Goal: Task Accomplishment & Management: Manage account settings

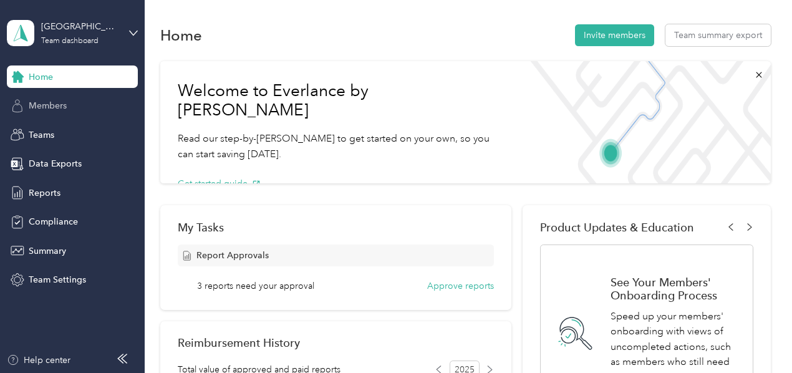
click at [54, 105] on span "Members" at bounding box center [48, 105] width 38 height 13
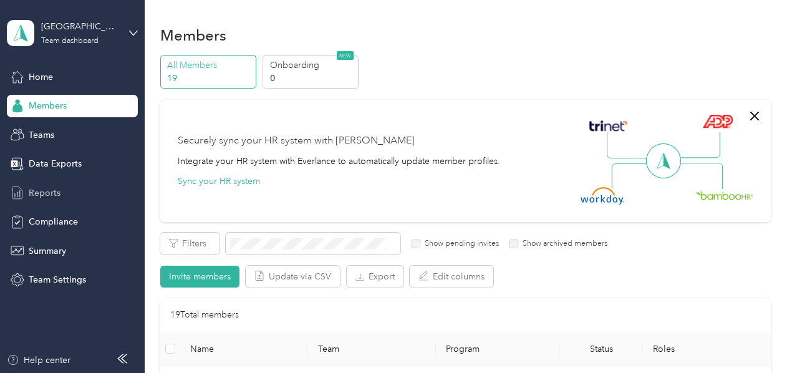
click at [54, 194] on span "Reports" at bounding box center [45, 193] width 32 height 13
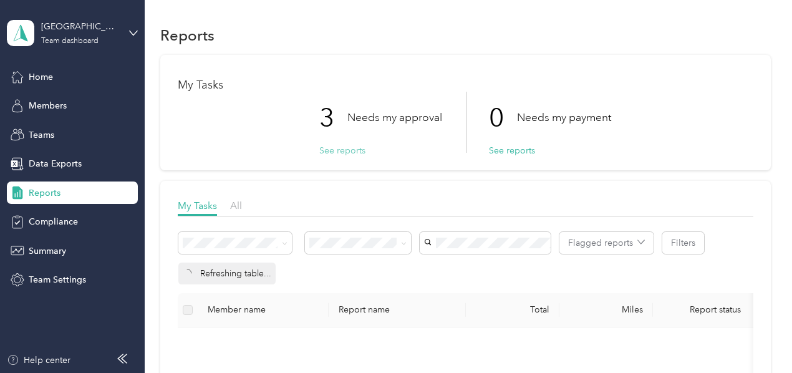
click at [327, 149] on button "See reports" at bounding box center [342, 150] width 46 height 13
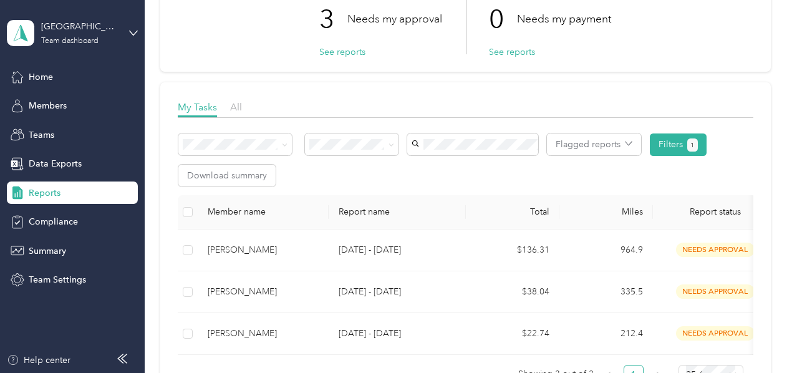
scroll to position [187, 0]
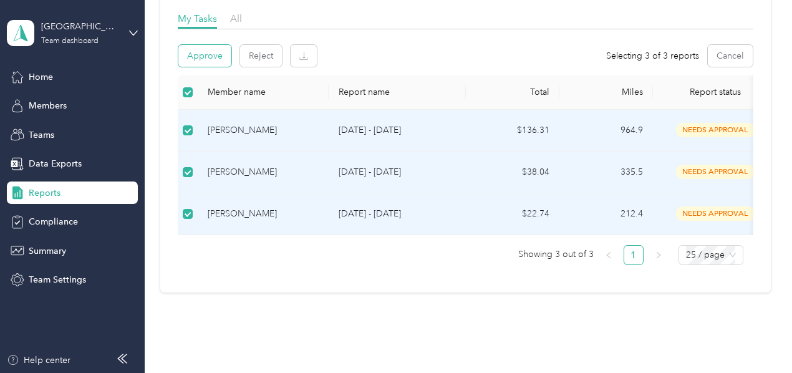
click at [211, 54] on button "Approve" at bounding box center [204, 56] width 53 height 22
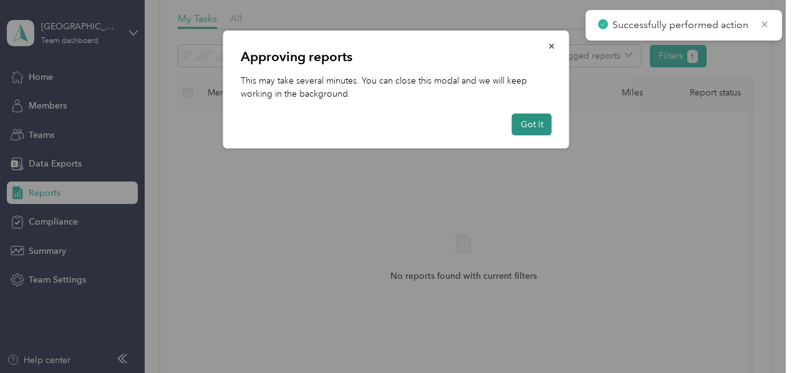
click at [540, 120] on button "Got it" at bounding box center [532, 125] width 40 height 22
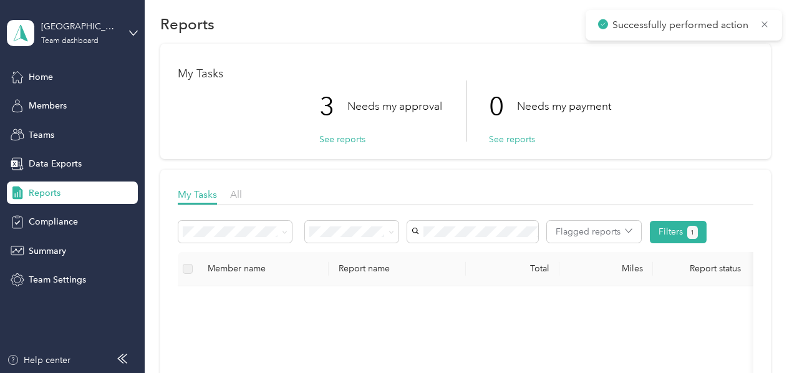
scroll to position [0, 0]
